Goal: Information Seeking & Learning: Learn about a topic

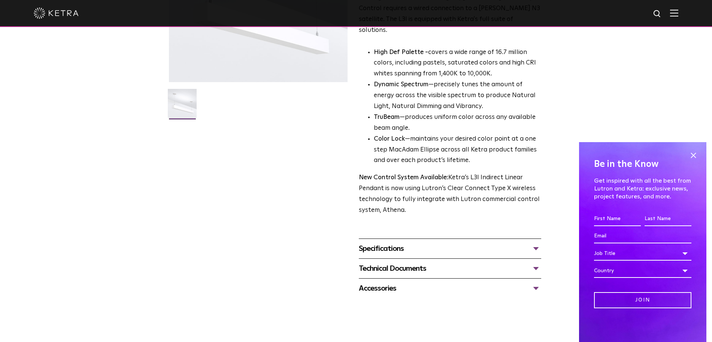
scroll to position [152, 0]
click at [516, 242] on div "Specifications" at bounding box center [450, 248] width 182 height 12
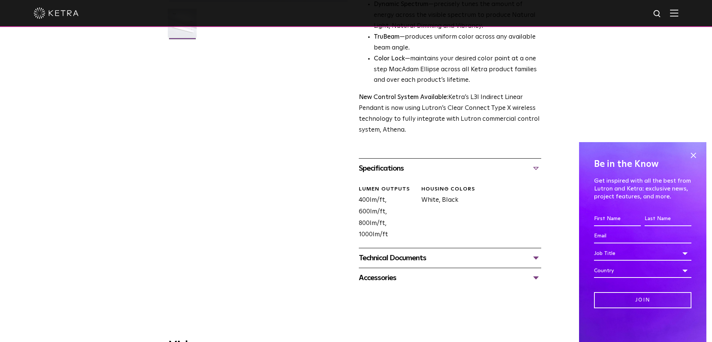
scroll to position [234, 0]
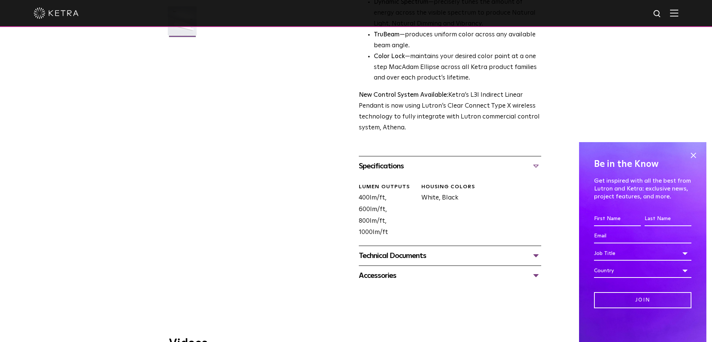
click at [516, 265] on div "Accessories N3 Satellite" at bounding box center [450, 275] width 182 height 20
click at [515, 250] on div "Technical Documents" at bounding box center [450, 256] width 182 height 12
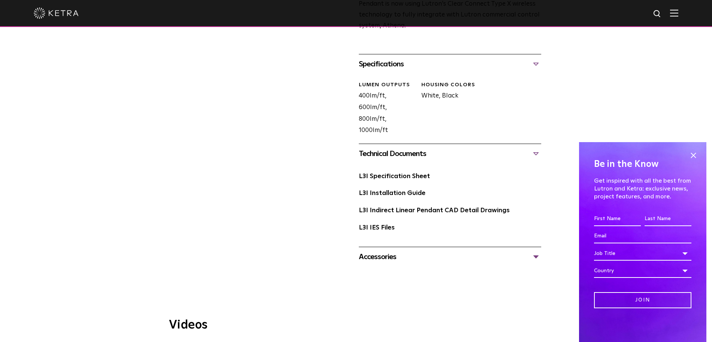
scroll to position [337, 0]
click at [402, 172] on link "L3I Specification Sheet" at bounding box center [394, 175] width 71 height 6
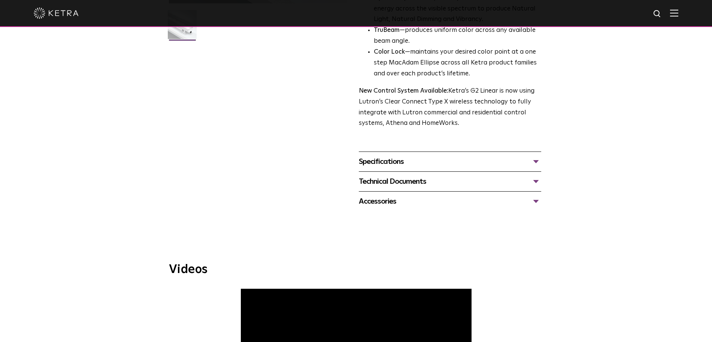
scroll to position [242, 0]
